Goal: Use online tool/utility: Utilize a website feature to perform a specific function

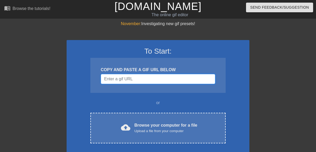
click at [144, 75] on input "Username" at bounding box center [158, 79] width 114 height 10
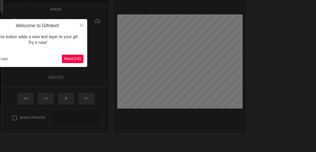
scroll to position [27, 0]
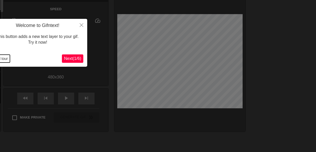
click at [4, 59] on button "End tour" at bounding box center [1, 59] width 18 height 8
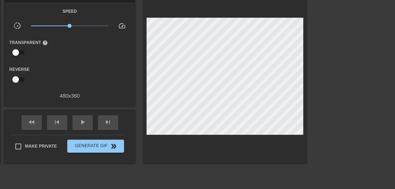
scroll to position [0, 0]
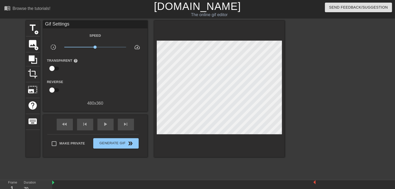
drag, startPoint x: 158, startPoint y: 4, endPoint x: 15, endPoint y: 60, distance: 153.3
click at [15, 60] on div "title add_circle image add_circle crop photo_size_select_large help keyboard Gi…" at bounding box center [197, 99] width 395 height 157
click at [33, 43] on span "image" at bounding box center [33, 44] width 10 height 10
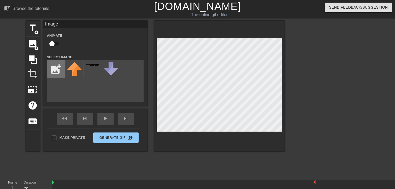
click at [58, 67] on input "file" at bounding box center [56, 70] width 18 height 18
click at [57, 66] on input "file" at bounding box center [56, 70] width 18 height 18
type input "C:\fakepath\Screenshot_2-10-2025_185520_mail.google.com.jpeg"
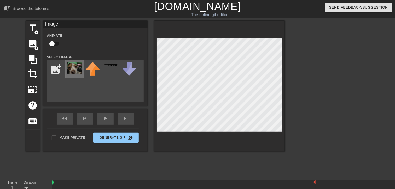
click at [77, 69] on img at bounding box center [74, 68] width 15 height 12
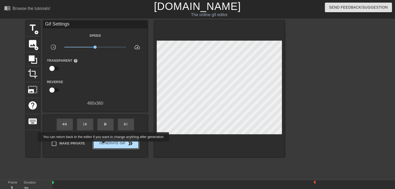
click at [104, 145] on span "Generate Gif double_arrow" at bounding box center [115, 144] width 41 height 6
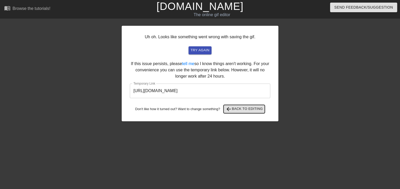
click at [234, 110] on span "arrow_back Back to Editing" at bounding box center [244, 109] width 37 height 6
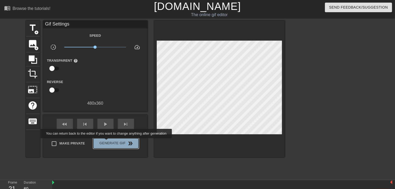
click at [107, 142] on span "Generate Gif double_arrow" at bounding box center [115, 144] width 41 height 6
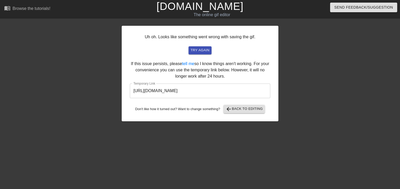
click at [193, 88] on input "https://www.gifntext.com/temp_generations/lzgJv2bx.gif" at bounding box center [200, 91] width 140 height 15
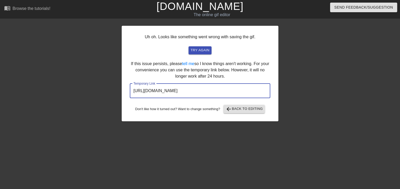
click at [193, 88] on input "https://www.gifntext.com/temp_generations/lzgJv2bx.gif" at bounding box center [200, 91] width 140 height 15
click at [238, 109] on span "arrow_back Back to Editing" at bounding box center [244, 109] width 37 height 6
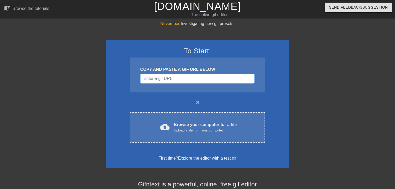
click at [160, 81] on input "Username" at bounding box center [197, 79] width 114 height 10
paste input "[URL][DOMAIN_NAME]"
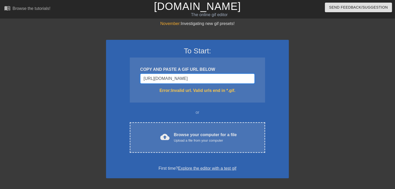
click at [173, 79] on input "[URL][DOMAIN_NAME]" at bounding box center [197, 79] width 114 height 10
paste input "babby-guava-and-friends-babbyguavaandfriends-frog-3UkvDtcUXyYvqmEsVa"
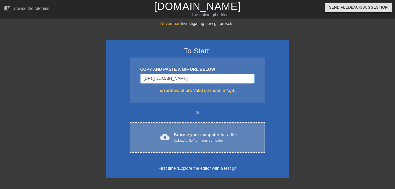
scroll to position [22, 0]
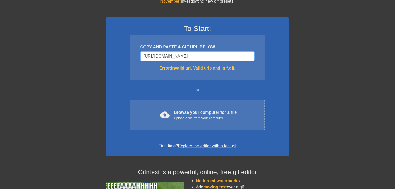
type input "[URL][DOMAIN_NAME]"
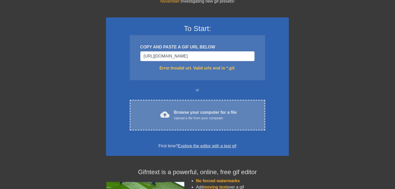
click at [200, 112] on div "Browse your computer for a file Upload a file from your computer" at bounding box center [205, 115] width 63 height 11
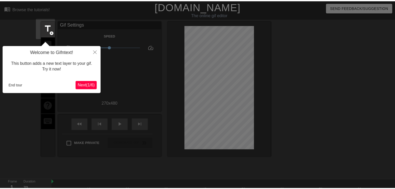
scroll to position [13, 0]
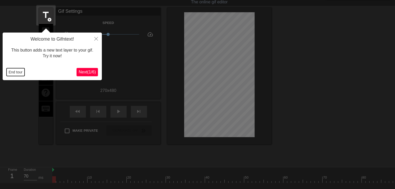
click at [14, 73] on button "End tour" at bounding box center [16, 72] width 18 height 8
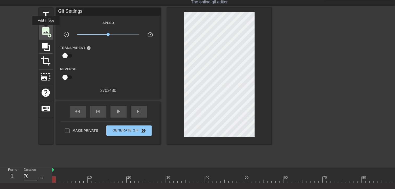
click at [46, 29] on span "image" at bounding box center [46, 31] width 10 height 10
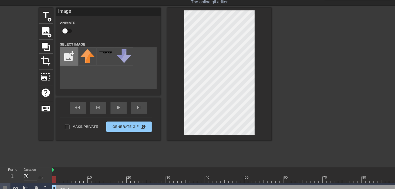
click at [66, 60] on input "file" at bounding box center [69, 57] width 18 height 18
type input "C:\fakepath\Screenshot_2-10-2025_185520_mail.google.com.jpeg"
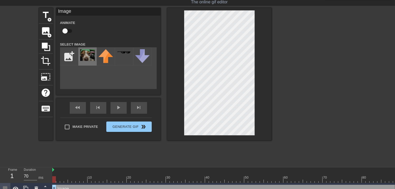
click at [87, 60] on img at bounding box center [87, 55] width 15 height 12
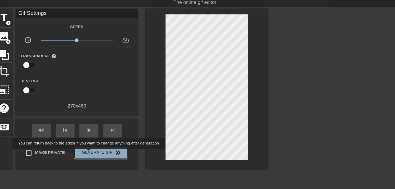
click at [119, 131] on span "Generate Gif double_arrow" at bounding box center [128, 131] width 41 height 6
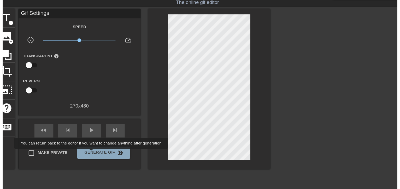
scroll to position [0, 0]
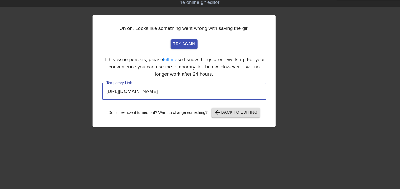
click at [211, 91] on input "[URL][DOMAIN_NAME]" at bounding box center [200, 91] width 140 height 15
